Goal: Information Seeking & Learning: Compare options

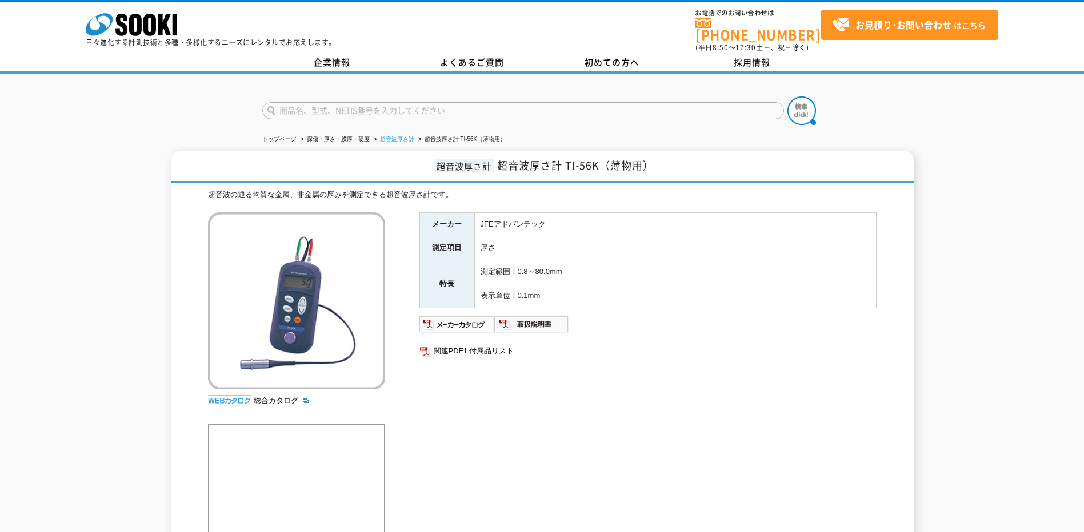
click at [387, 136] on link "超音波厚さ計" at bounding box center [397, 139] width 34 height 6
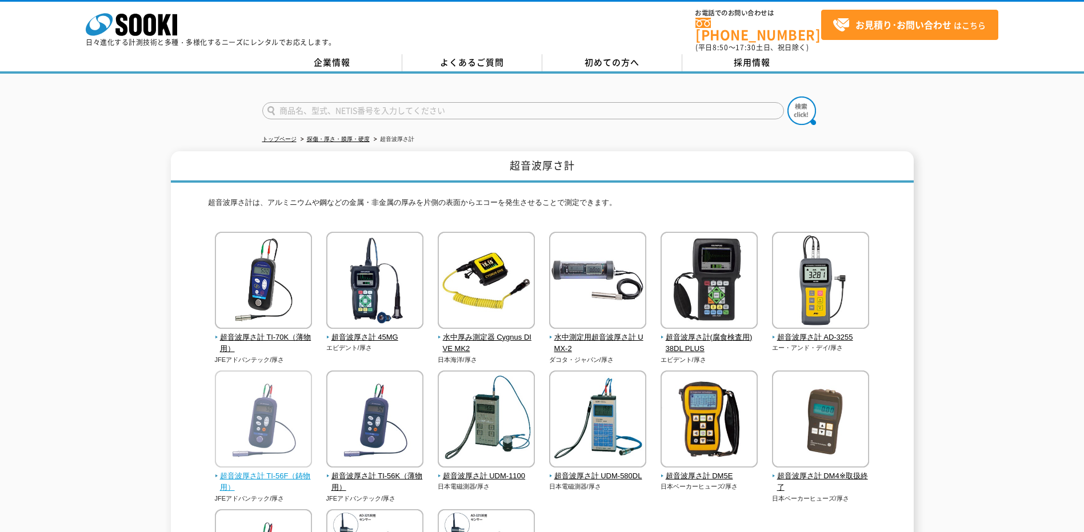
click at [286, 471] on span "超音波厚さ計 TI-56F（鋳物用）" at bounding box center [264, 483] width 98 height 24
